Goal: Find specific page/section: Find specific page/section

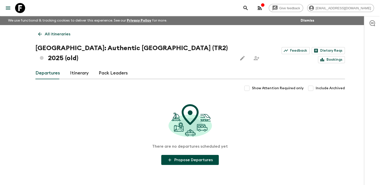
click at [40, 32] on icon at bounding box center [40, 34] width 6 height 6
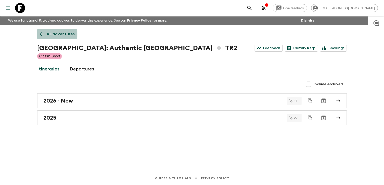
click at [39, 34] on icon at bounding box center [42, 34] width 6 height 6
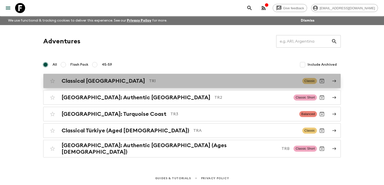
click at [84, 81] on h2 "Classical [GEOGRAPHIC_DATA]" at bounding box center [103, 81] width 83 height 7
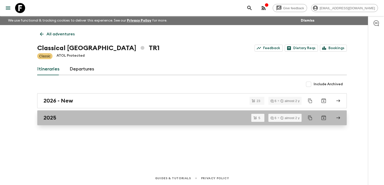
click at [108, 122] on link "2025" at bounding box center [191, 118] width 309 height 15
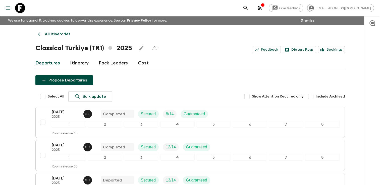
scroll to position [100, 0]
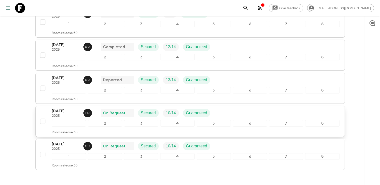
click at [232, 114] on div "[DATE] 2025 F D On Request Secured 10 / 14 Guaranteed" at bounding box center [196, 113] width 288 height 10
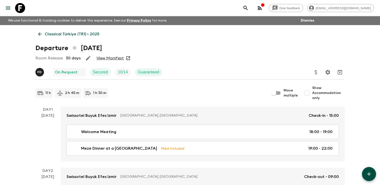
click at [118, 60] on link "View Manifest" at bounding box center [109, 58] width 27 height 5
